Goal: Task Accomplishment & Management: Use online tool/utility

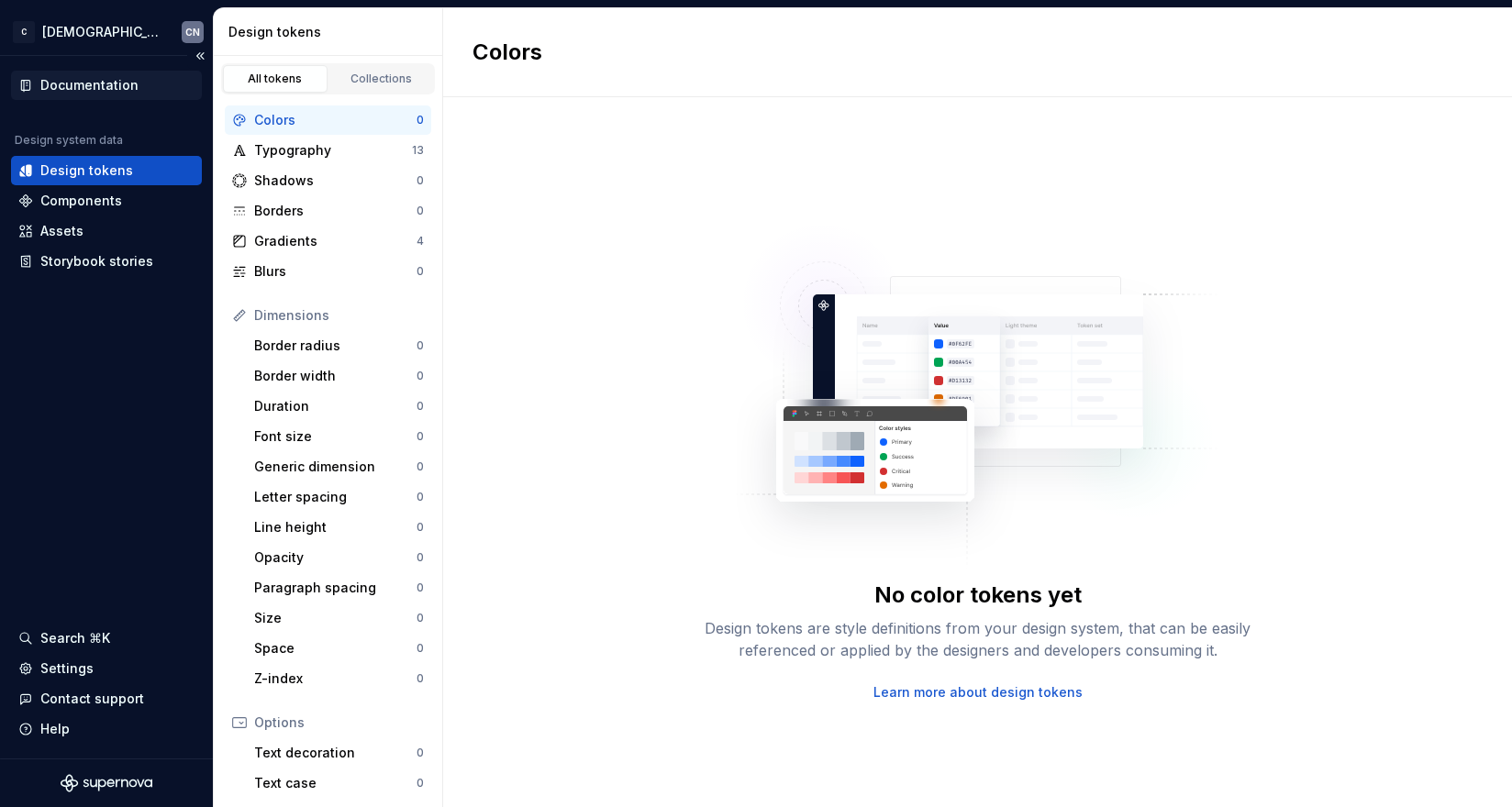
click at [88, 83] on div "Documentation" at bounding box center [89, 85] width 98 height 18
